Goal: Transaction & Acquisition: Purchase product/service

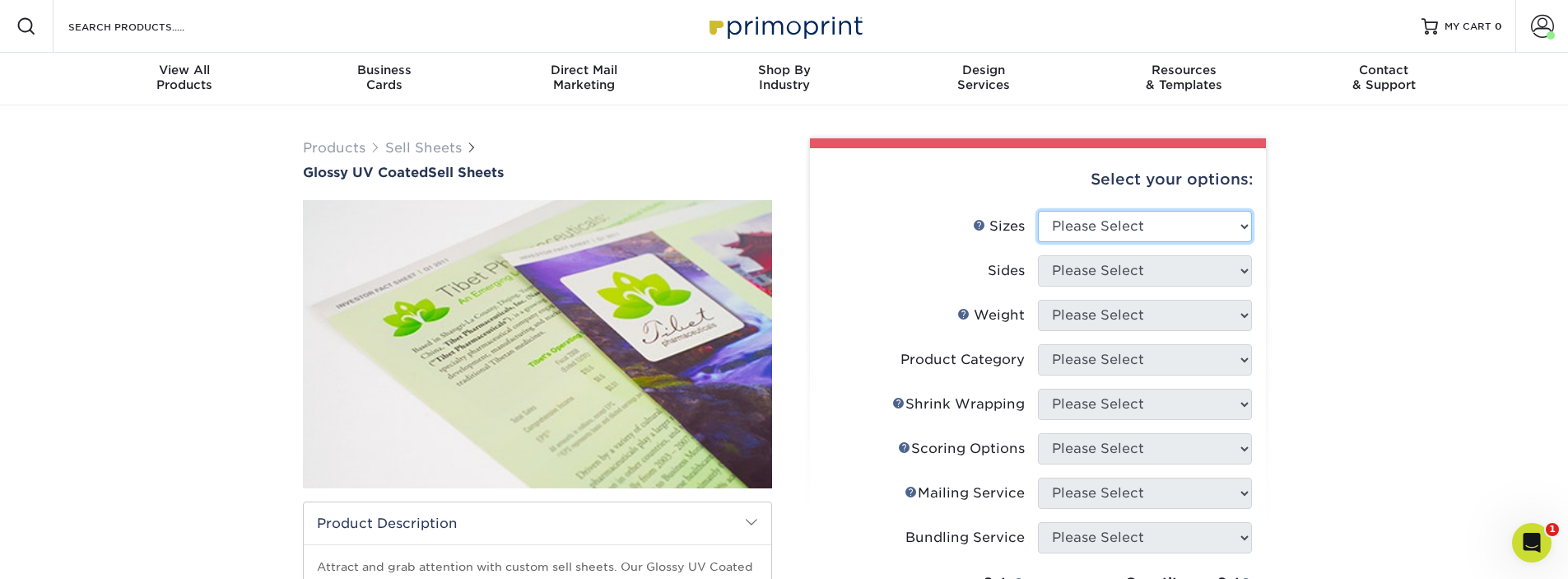
select select "8.00x10.00"
click at [1038, 211] on select "Please Select 6" x 18" 7" x 12" 8" x 10" 8.5" x 11" 8.5" x 14" 9" x 12" 9" x 18…" at bounding box center [1145, 226] width 214 height 32
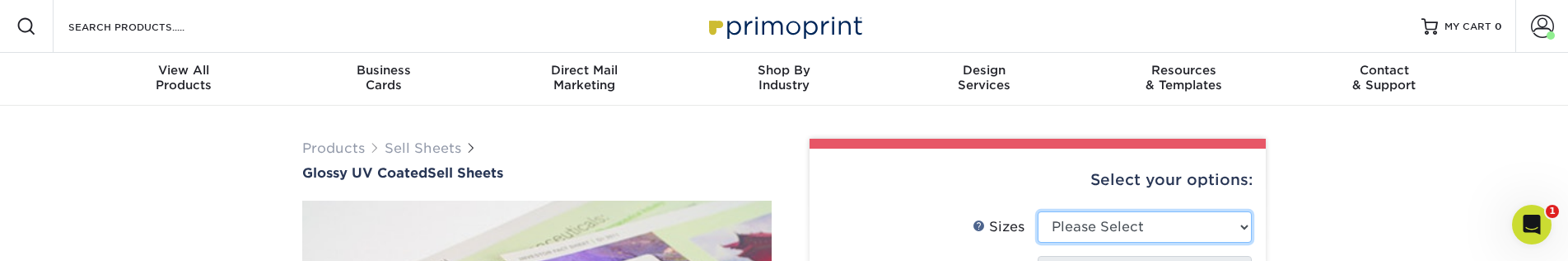
select select "8.00x10.00"
click at [1038, 211] on select "Please Select 6" x 18" 7" x 12" 8" x 10" 8.5" x 11" 8.5" x 14" 9" x 12" 9" x 18…" at bounding box center [1145, 227] width 214 height 32
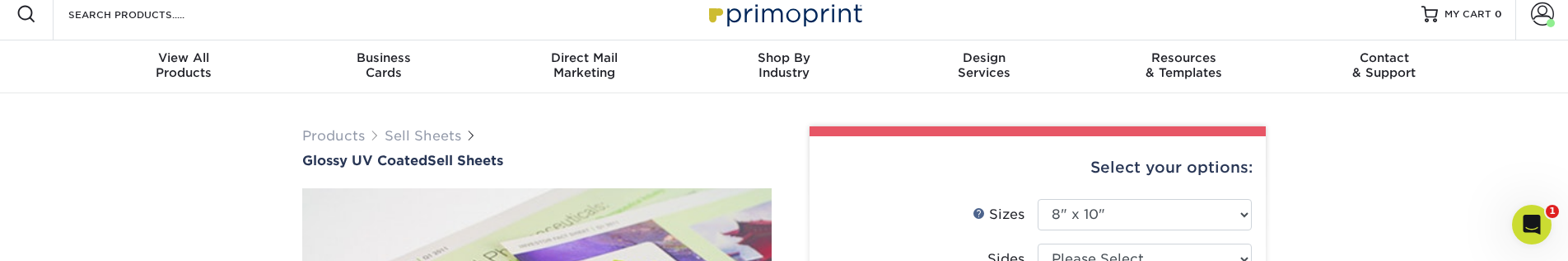
scroll to position [99, 0]
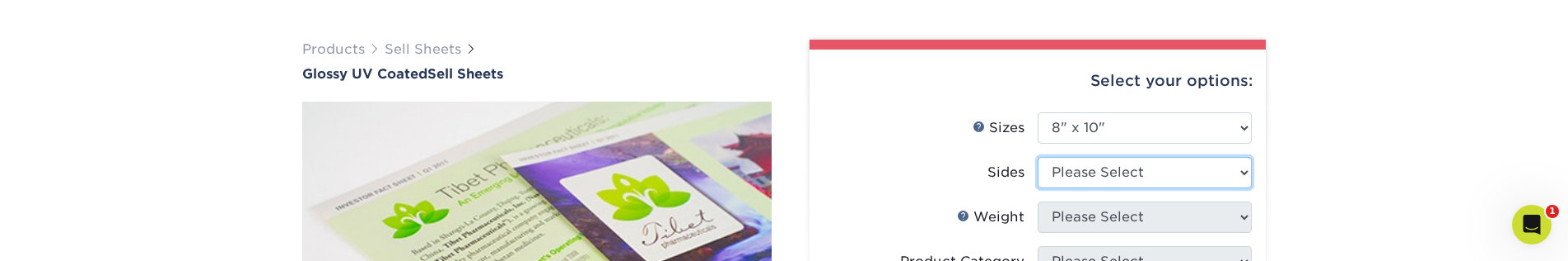
drag, startPoint x: 1179, startPoint y: 165, endPoint x: 903, endPoint y: 159, distance: 276.1
